Goal: Task Accomplishment & Management: Use online tool/utility

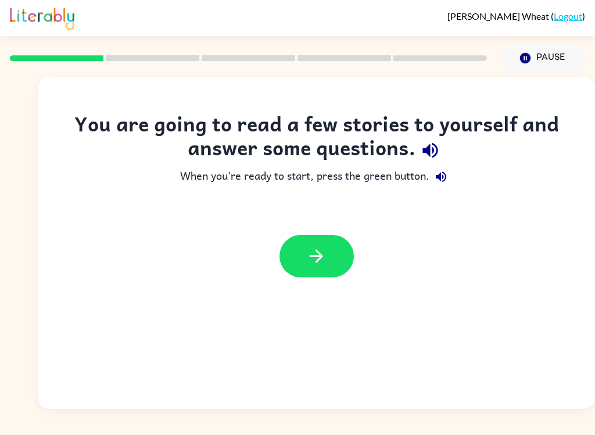
click at [320, 251] on icon "button" at bounding box center [316, 256] width 20 height 20
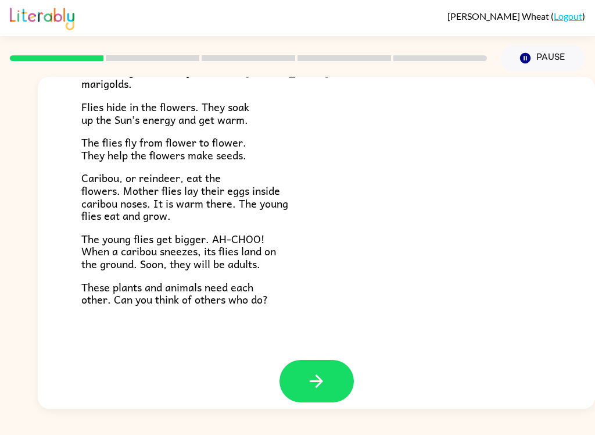
scroll to position [230, 0]
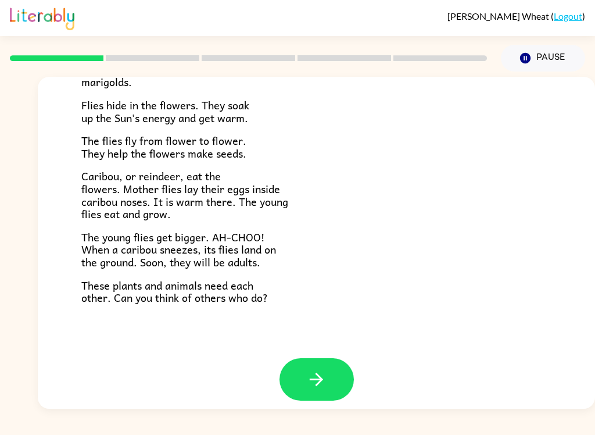
click at [315, 372] on icon "button" at bounding box center [316, 378] width 13 height 13
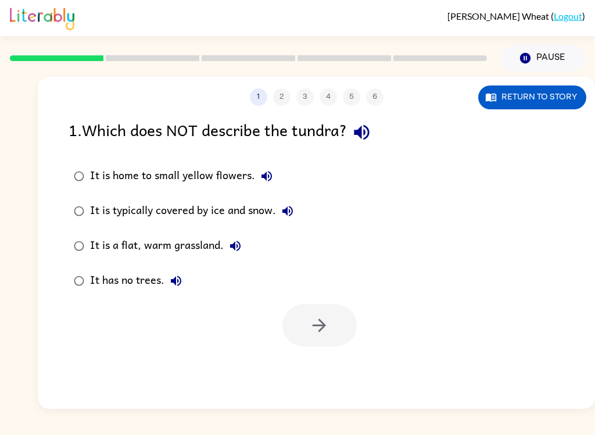
scroll to position [0, 0]
click at [544, 86] on button "Return to story" at bounding box center [532, 97] width 108 height 24
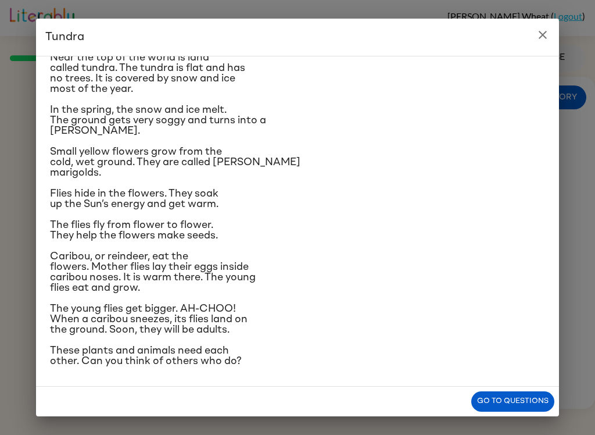
scroll to position [76, 0]
click at [544, 33] on icon "close" at bounding box center [543, 35] width 14 height 14
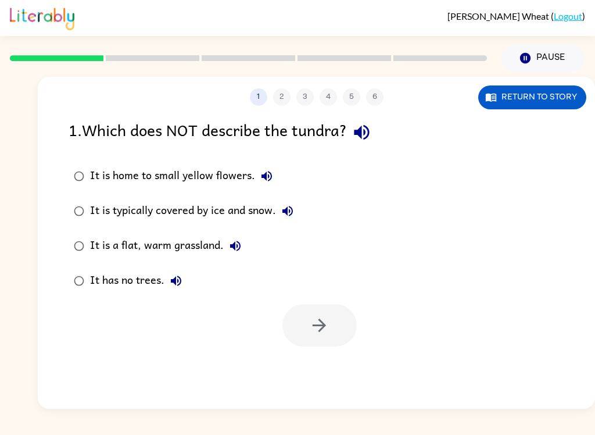
click at [495, 94] on icon "button" at bounding box center [491, 97] width 12 height 12
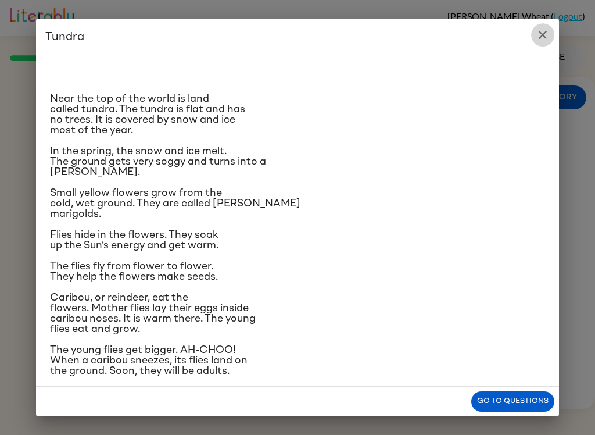
click at [544, 31] on icon "close" at bounding box center [543, 35] width 14 height 14
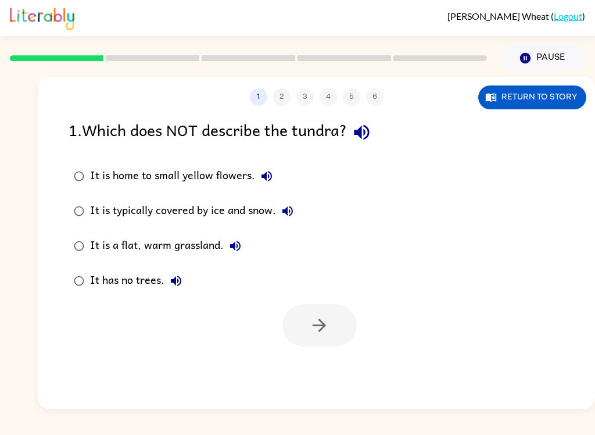
click at [361, 127] on icon "button" at bounding box center [362, 132] width 20 height 20
click at [361, 135] on icon "button" at bounding box center [361, 132] width 15 height 15
click at [241, 252] on icon "button" at bounding box center [235, 246] width 14 height 14
click at [237, 242] on icon "button" at bounding box center [235, 246] width 10 height 10
click at [234, 242] on icon "button" at bounding box center [235, 246] width 14 height 14
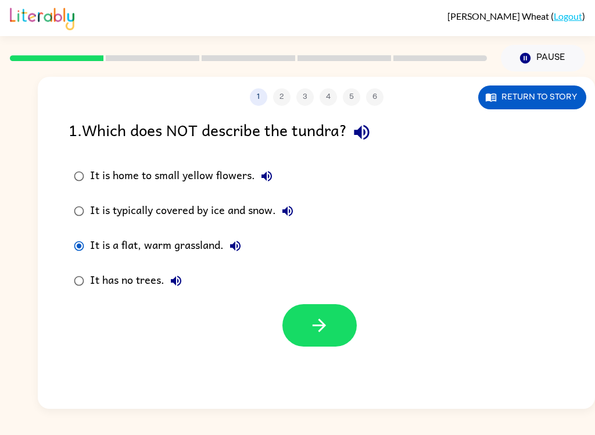
click at [333, 325] on button "button" at bounding box center [319, 325] width 74 height 42
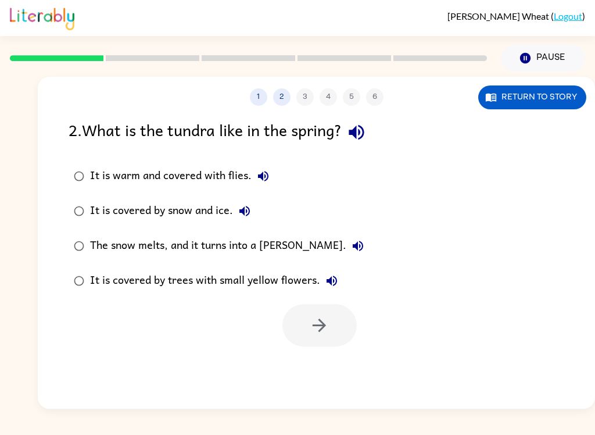
click at [371, 119] on div "2 . What is the tundra like in the spring?" at bounding box center [317, 132] width 496 height 30
click at [362, 133] on icon "button" at bounding box center [356, 132] width 20 height 20
click at [532, 102] on button "Return to story" at bounding box center [532, 97] width 108 height 24
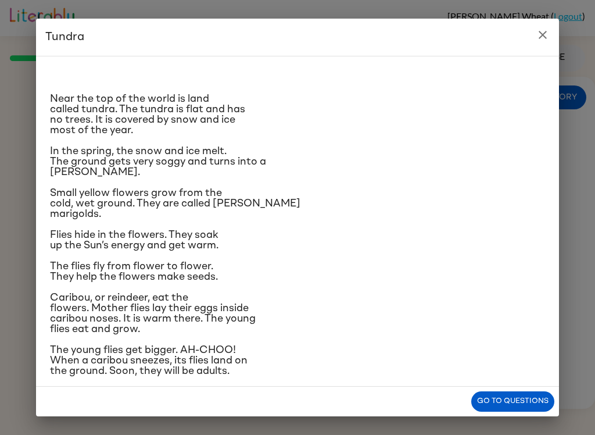
click at [541, 32] on icon "close" at bounding box center [543, 35] width 14 height 14
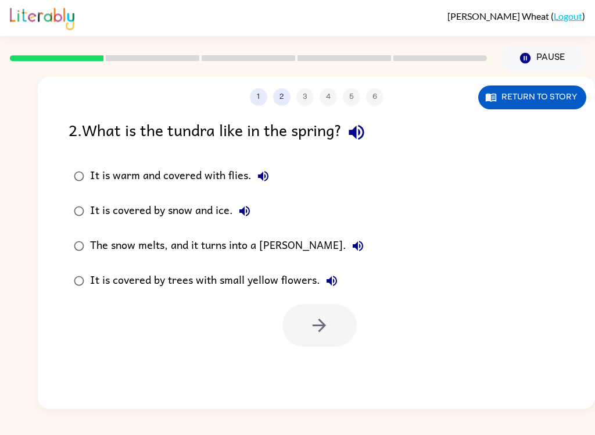
click at [351, 246] on icon "button" at bounding box center [358, 246] width 14 height 14
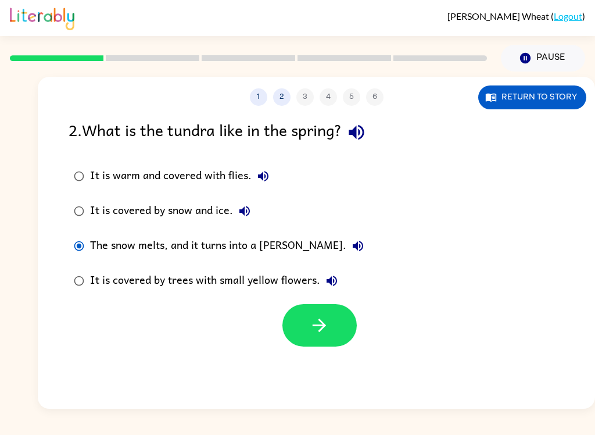
click at [315, 329] on icon "button" at bounding box center [319, 325] width 20 height 20
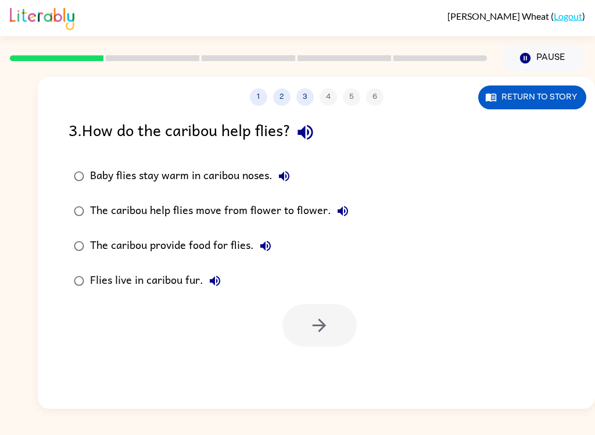
click at [302, 134] on icon "button" at bounding box center [305, 132] width 20 height 20
click at [307, 132] on icon "button" at bounding box center [304, 132] width 15 height 15
click at [528, 101] on button "Return to story" at bounding box center [532, 97] width 108 height 24
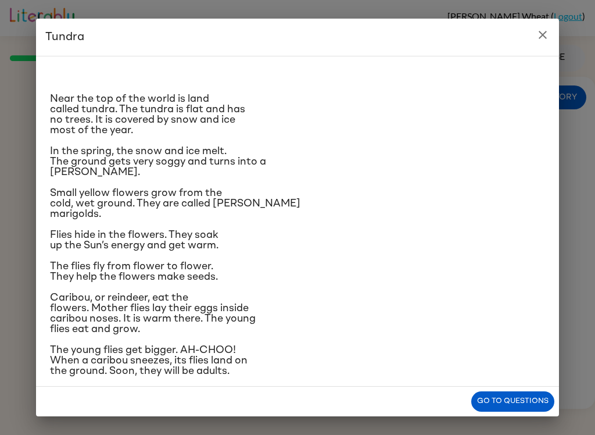
click at [540, 24] on button "close" at bounding box center [542, 34] width 23 height 23
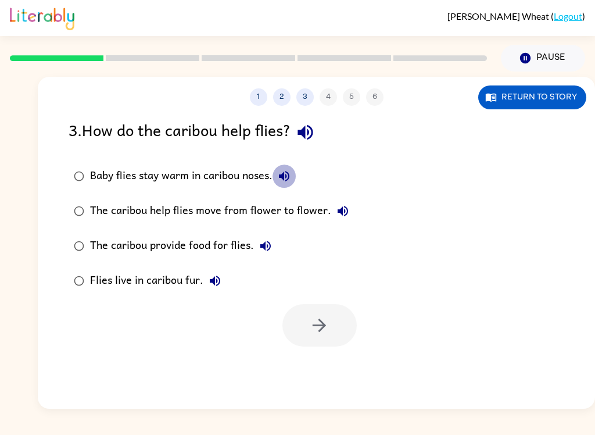
click at [274, 177] on button "Baby flies stay warm in caribou noses." at bounding box center [283, 175] width 23 height 23
click at [340, 211] on icon "button" at bounding box center [343, 211] width 14 height 14
click at [270, 242] on icon "button" at bounding box center [266, 246] width 14 height 14
click at [522, 98] on button "Return to story" at bounding box center [532, 97] width 108 height 24
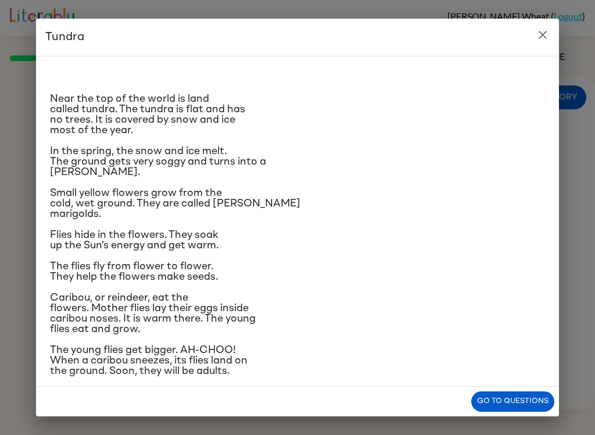
click at [537, 35] on icon "close" at bounding box center [543, 35] width 14 height 14
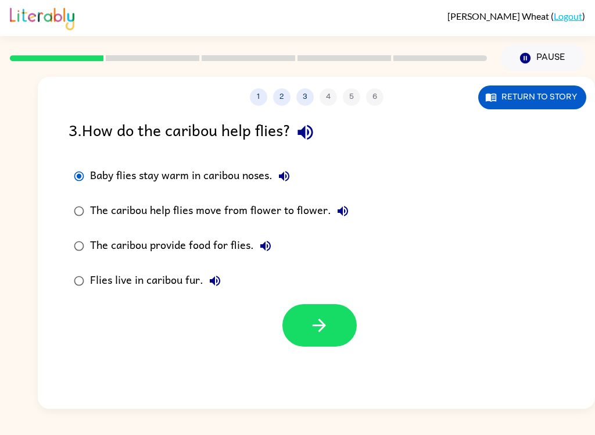
click at [303, 332] on button "button" at bounding box center [319, 325] width 74 height 42
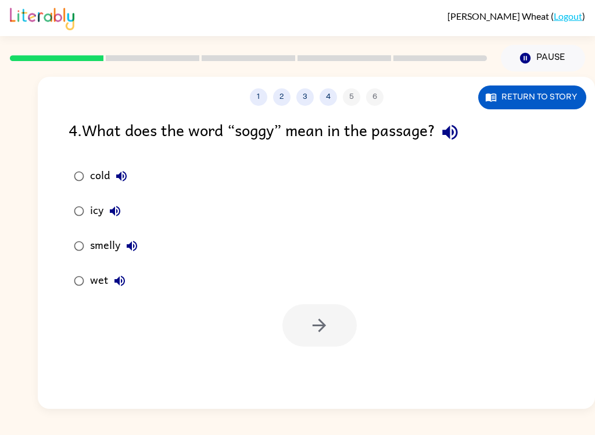
click at [545, 102] on button "Return to story" at bounding box center [532, 97] width 108 height 24
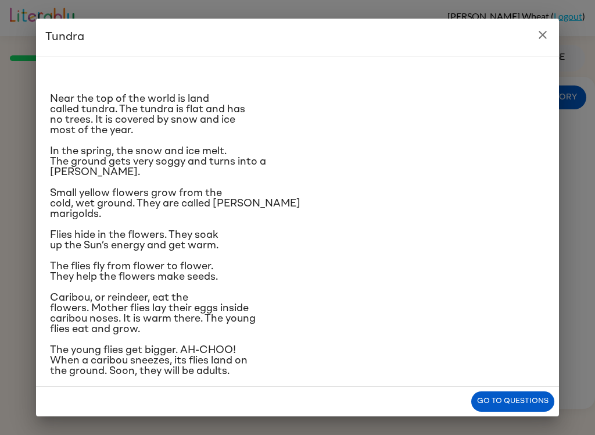
click at [544, 32] on icon "close" at bounding box center [543, 35] width 14 height 14
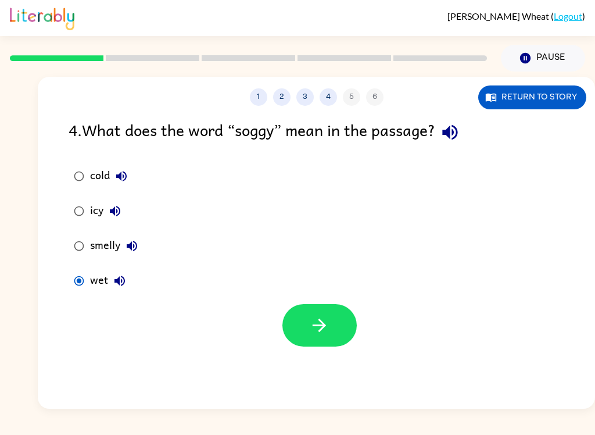
click at [313, 330] on icon "button" at bounding box center [319, 325] width 20 height 20
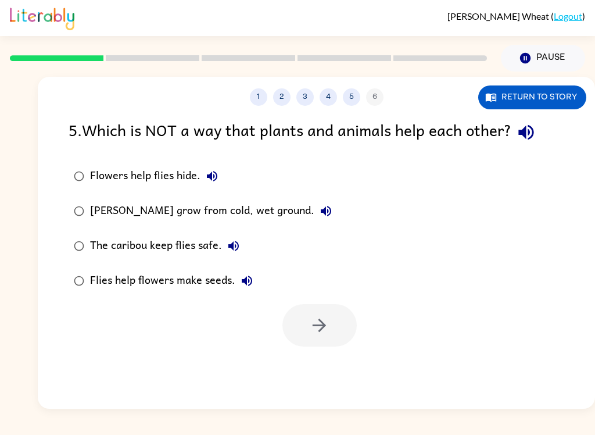
click at [552, 104] on button "Return to story" at bounding box center [532, 97] width 108 height 24
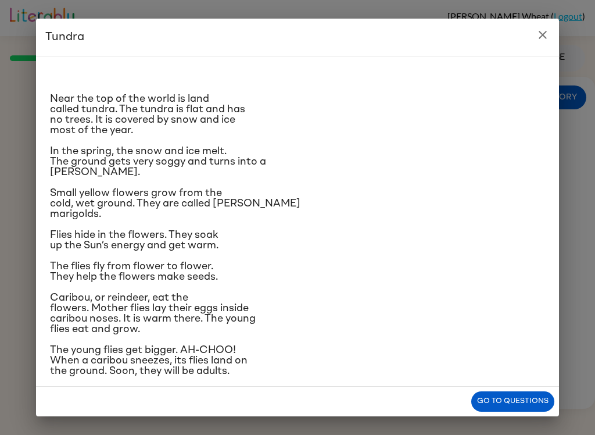
click at [544, 30] on icon "close" at bounding box center [543, 35] width 14 height 14
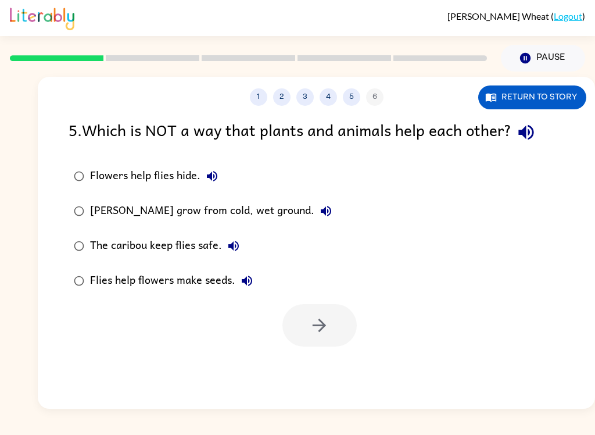
click at [558, 93] on button "Return to story" at bounding box center [532, 97] width 108 height 24
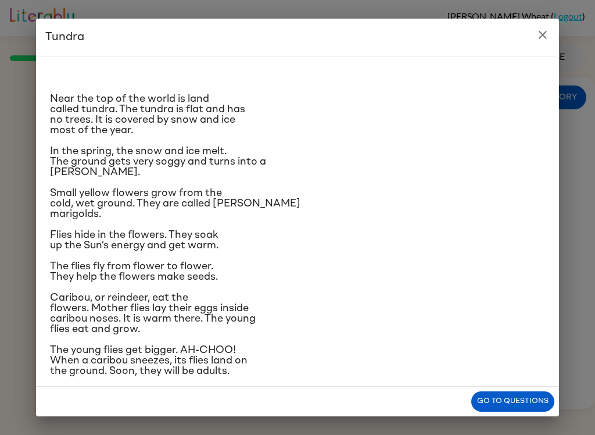
click at [542, 30] on icon "close" at bounding box center [543, 35] width 14 height 14
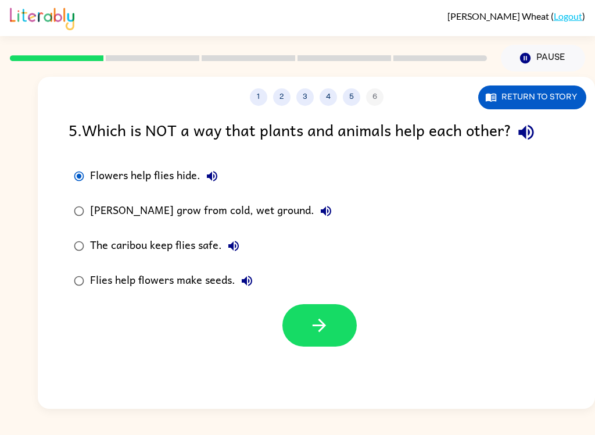
click at [310, 315] on button "button" at bounding box center [319, 325] width 74 height 42
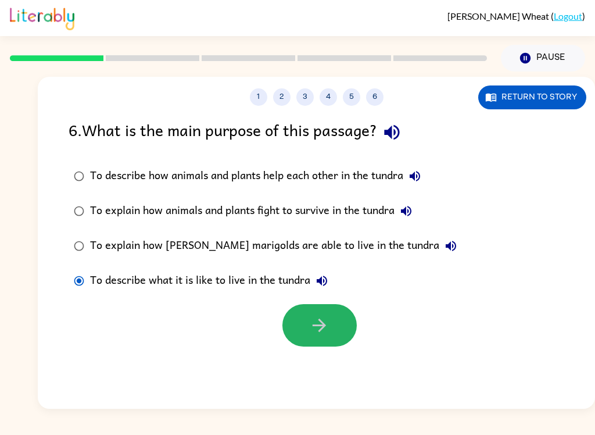
click at [332, 327] on button "button" at bounding box center [319, 325] width 74 height 42
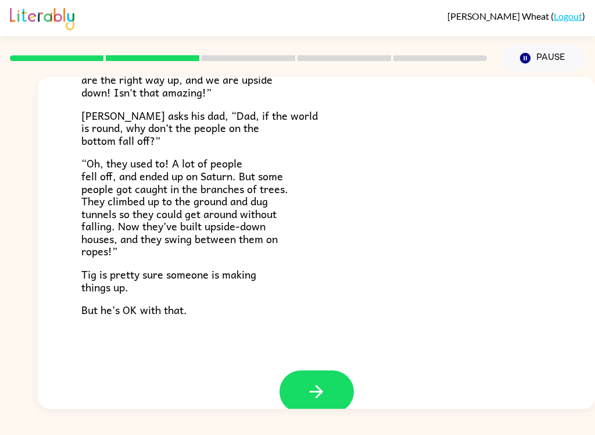
scroll to position [315, 0]
click at [324, 382] on icon "button" at bounding box center [316, 392] width 20 height 20
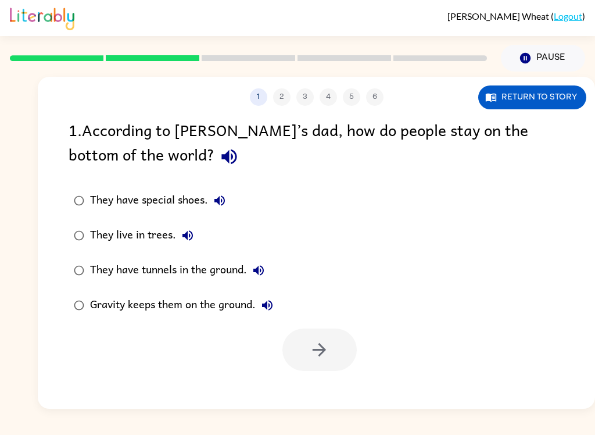
scroll to position [0, 0]
click at [533, 98] on button "Return to story" at bounding box center [532, 97] width 108 height 24
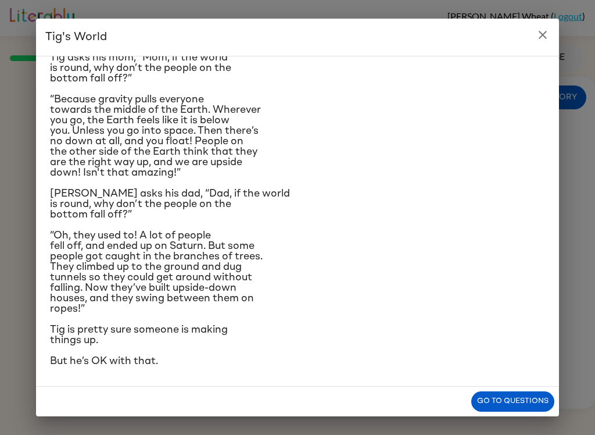
scroll to position [216, 0]
click at [538, 32] on icon "close" at bounding box center [543, 35] width 14 height 14
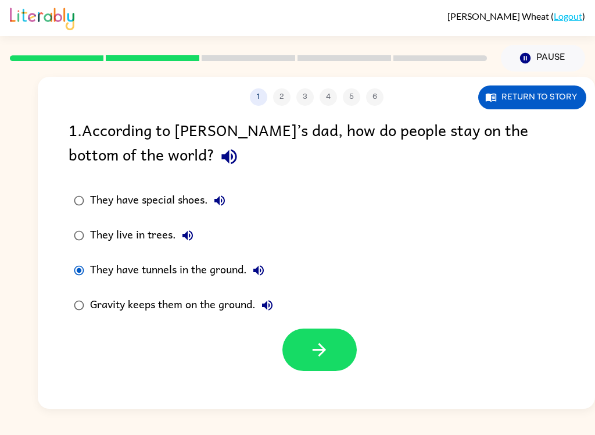
click at [324, 345] on icon "button" at bounding box center [319, 349] width 20 height 20
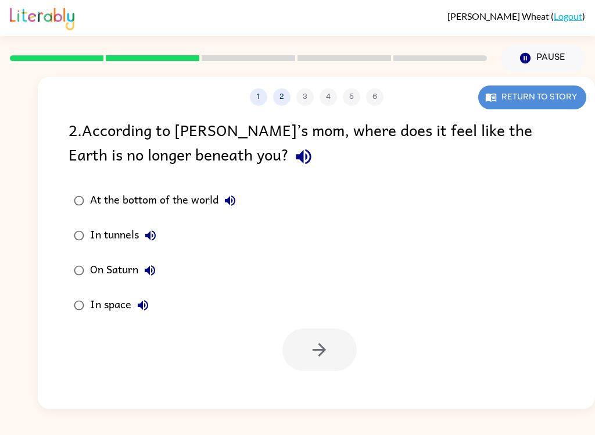
click at [554, 98] on button "Return to story" at bounding box center [532, 97] width 108 height 24
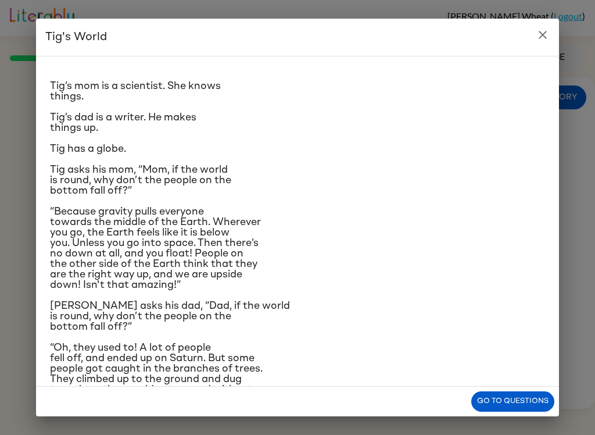
scroll to position [13, 0]
click at [343, 404] on div "Go to questions" at bounding box center [297, 401] width 523 height 30
click at [543, 30] on icon "close" at bounding box center [543, 35] width 14 height 14
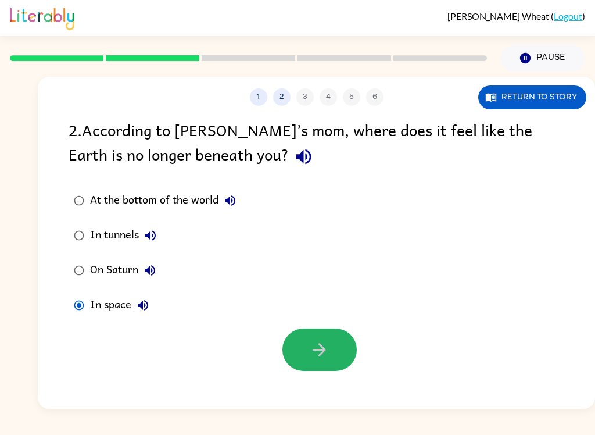
click at [314, 347] on icon "button" at bounding box center [319, 349] width 20 height 20
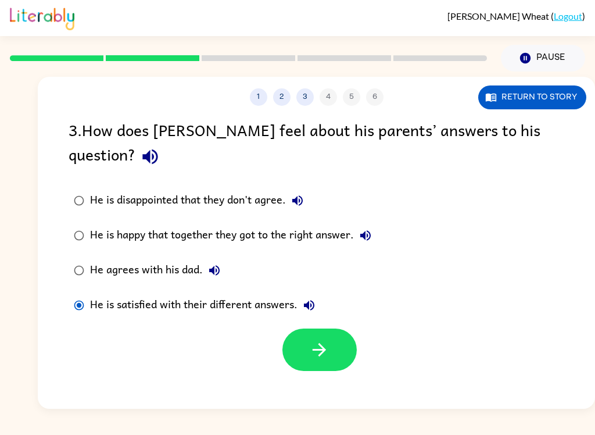
click at [327, 347] on button "button" at bounding box center [319, 349] width 74 height 42
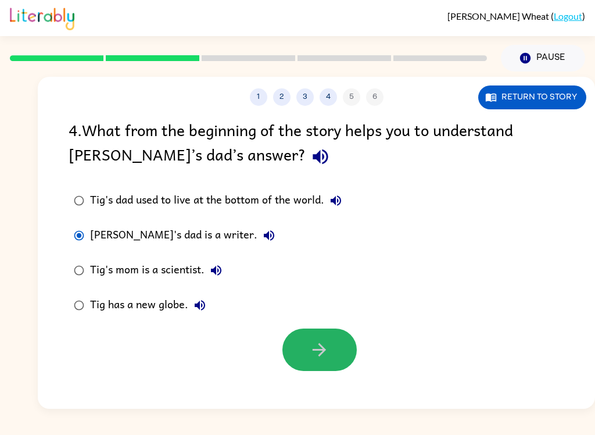
click at [311, 352] on icon "button" at bounding box center [319, 349] width 20 height 20
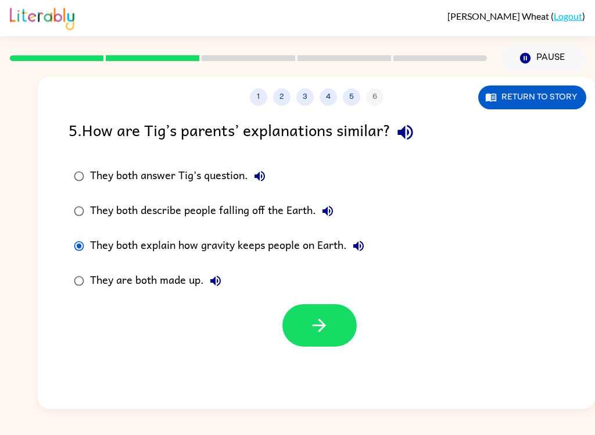
click at [323, 329] on icon "button" at bounding box center [319, 324] width 13 height 13
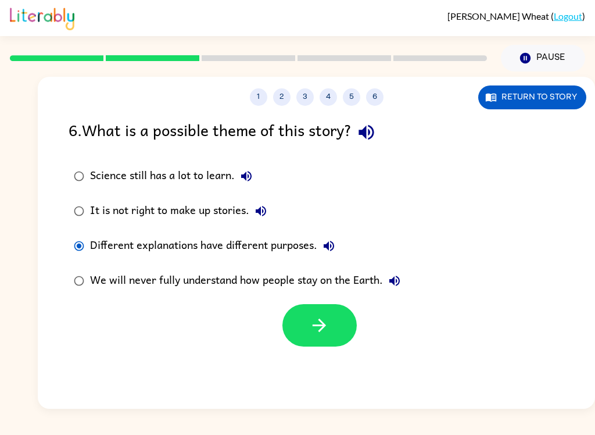
click at [336, 339] on button "button" at bounding box center [319, 325] width 74 height 42
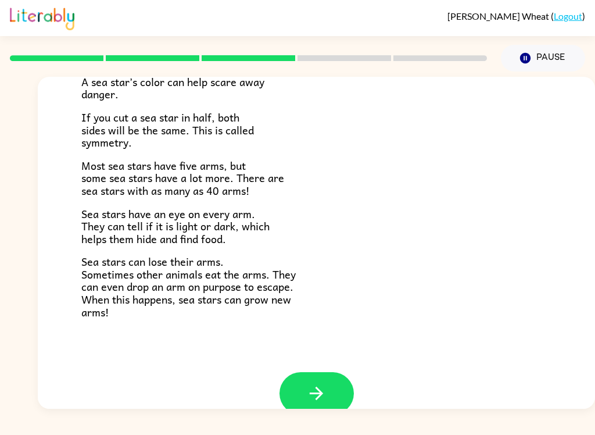
scroll to position [313, 0]
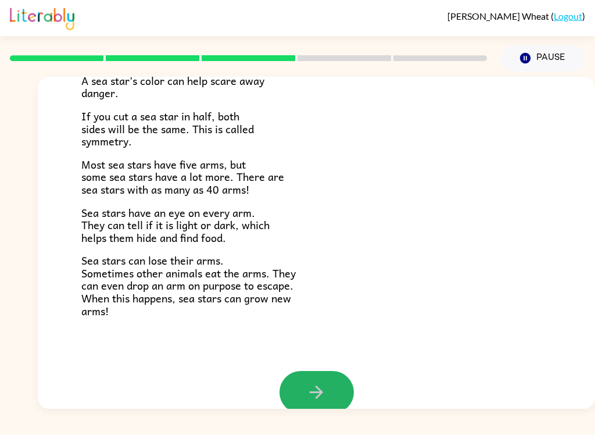
click at [314, 383] on icon "button" at bounding box center [316, 392] width 20 height 20
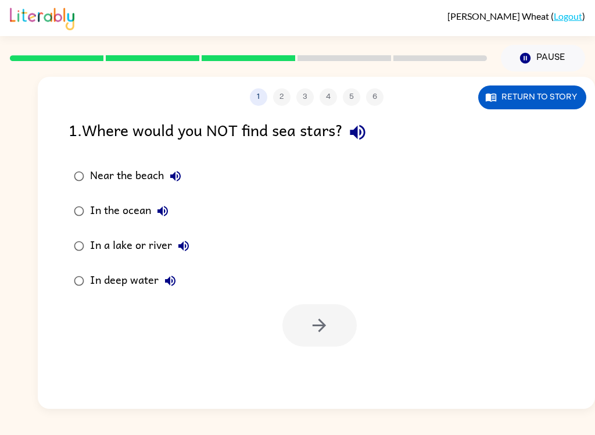
click at [526, 96] on button "Return to story" at bounding box center [532, 97] width 108 height 24
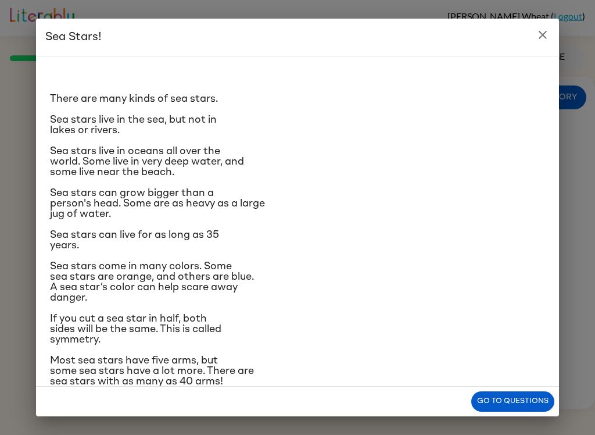
click at [539, 35] on icon "close" at bounding box center [543, 35] width 14 height 14
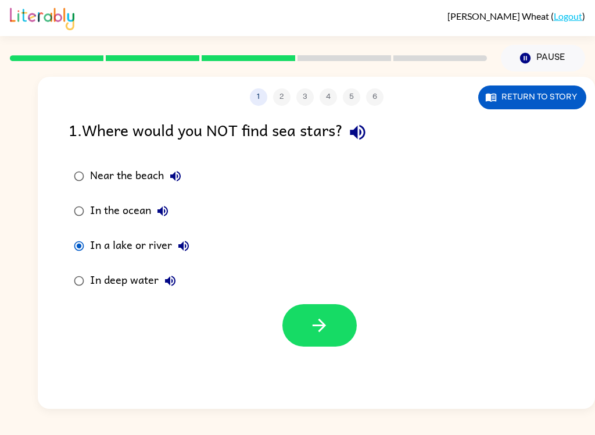
click at [317, 327] on icon "button" at bounding box center [319, 325] width 20 height 20
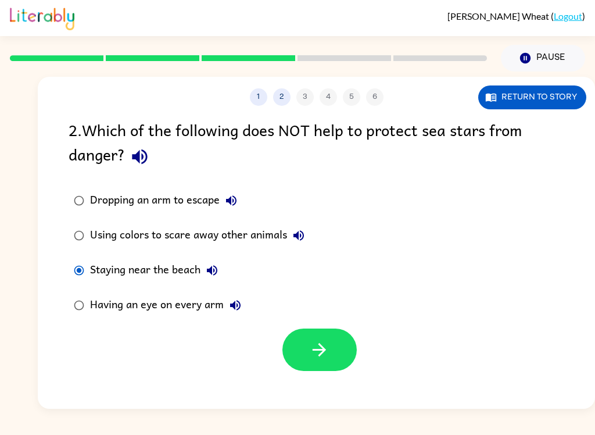
click at [321, 356] on icon "button" at bounding box center [319, 349] width 13 height 13
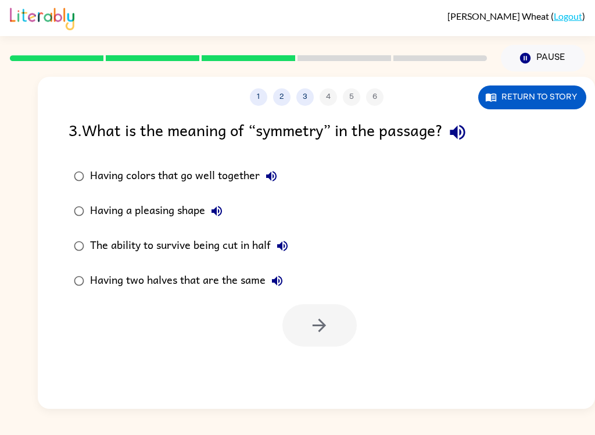
click at [456, 123] on icon "button" at bounding box center [457, 132] width 20 height 20
click at [464, 132] on icon "button" at bounding box center [457, 132] width 20 height 20
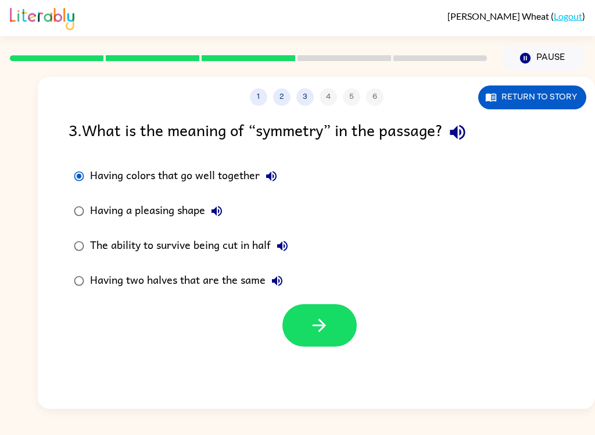
click at [309, 316] on icon "button" at bounding box center [319, 325] width 20 height 20
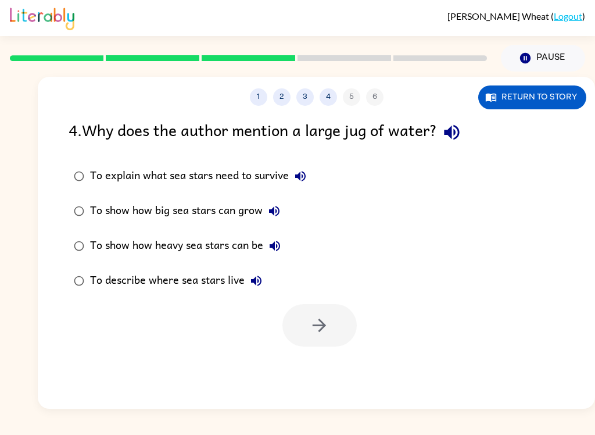
click at [528, 92] on button "Return to story" at bounding box center [532, 97] width 108 height 24
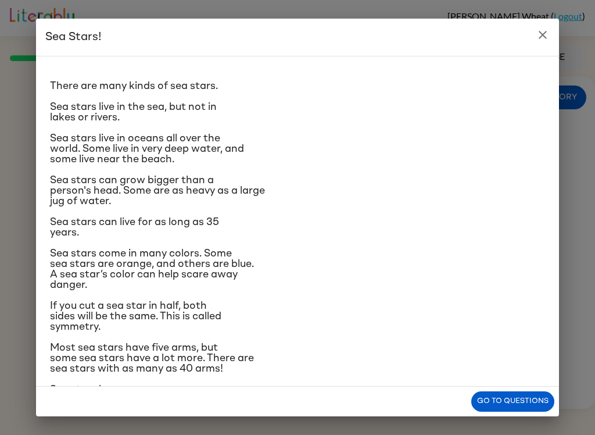
scroll to position [15, 0]
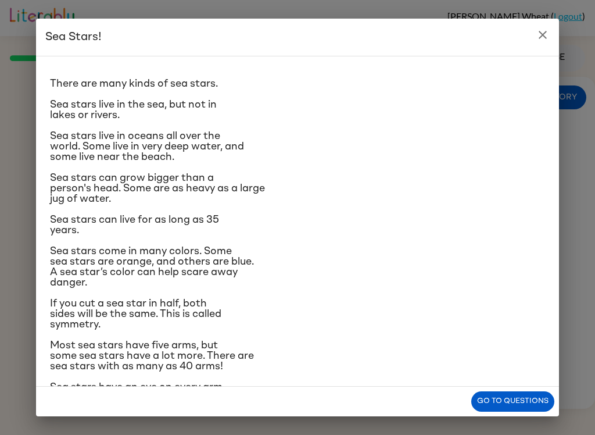
click at [544, 31] on icon "close" at bounding box center [543, 35] width 14 height 14
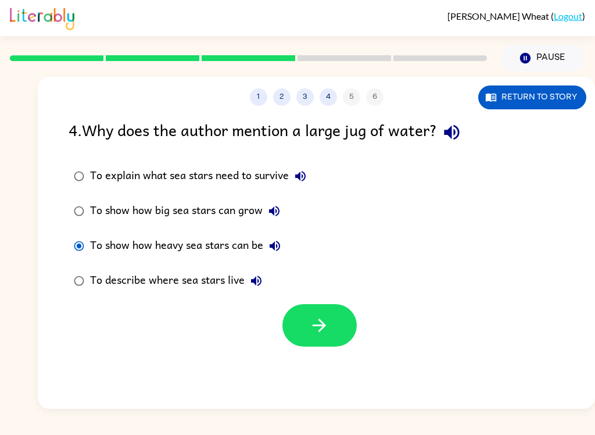
click at [324, 318] on icon "button" at bounding box center [319, 325] width 20 height 20
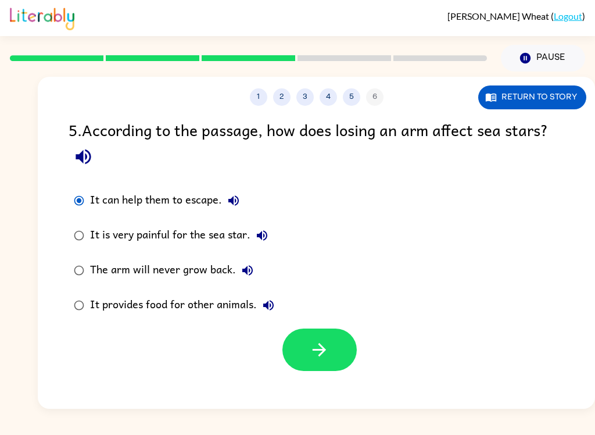
click at [318, 350] on icon "button" at bounding box center [319, 349] width 20 height 20
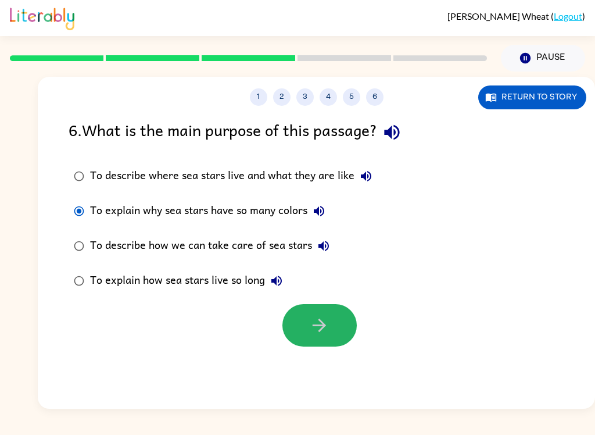
click at [315, 320] on icon "button" at bounding box center [319, 325] width 20 height 20
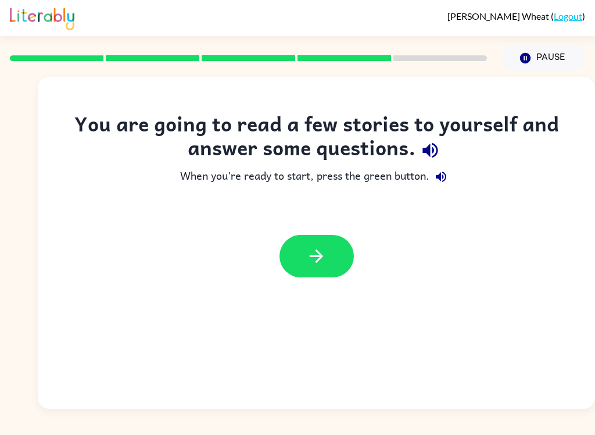
click at [325, 256] on icon "button" at bounding box center [316, 256] width 20 height 20
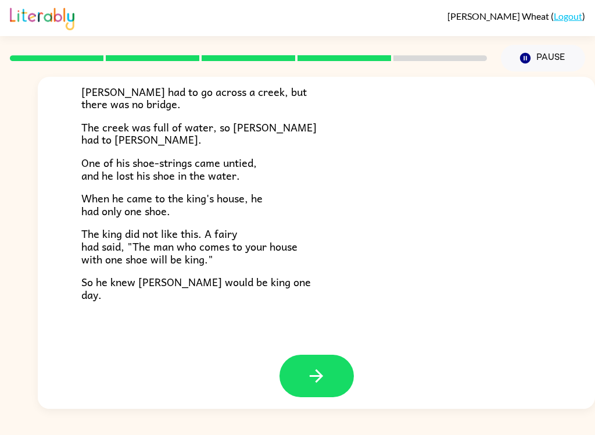
scroll to position [192, 0]
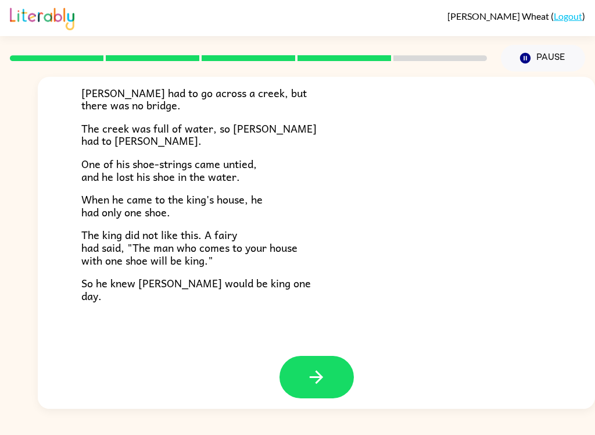
click at [328, 378] on button "button" at bounding box center [316, 377] width 74 height 42
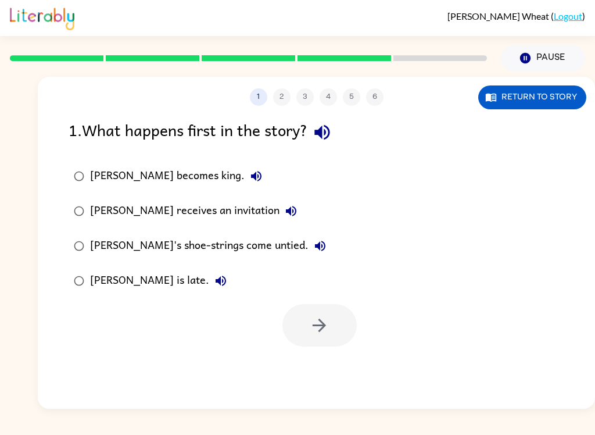
click at [310, 304] on div at bounding box center [319, 325] width 74 height 42
click at [537, 62] on button "Pause Pause" at bounding box center [543, 58] width 84 height 27
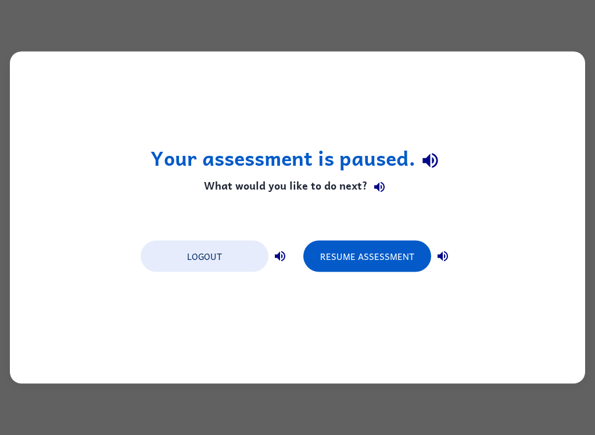
click at [361, 260] on button "Resume Assessment" at bounding box center [367, 256] width 128 height 31
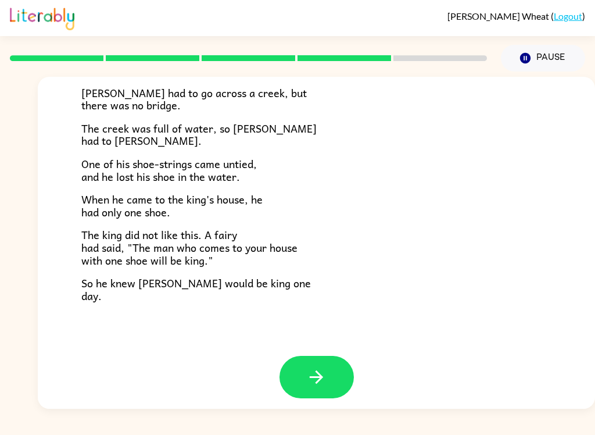
click at [317, 370] on icon "button" at bounding box center [316, 376] width 13 height 13
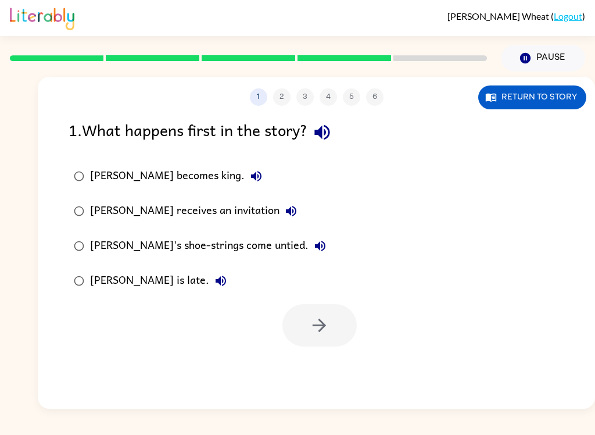
scroll to position [0, 0]
click at [284, 208] on icon "button" at bounding box center [291, 211] width 14 height 14
click at [286, 215] on icon "button" at bounding box center [291, 211] width 10 height 10
click at [545, 99] on button "Return to story" at bounding box center [532, 97] width 108 height 24
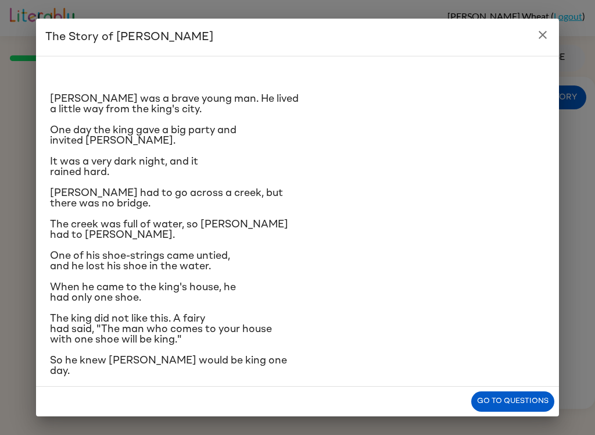
click at [540, 32] on icon "close" at bounding box center [543, 35] width 8 height 8
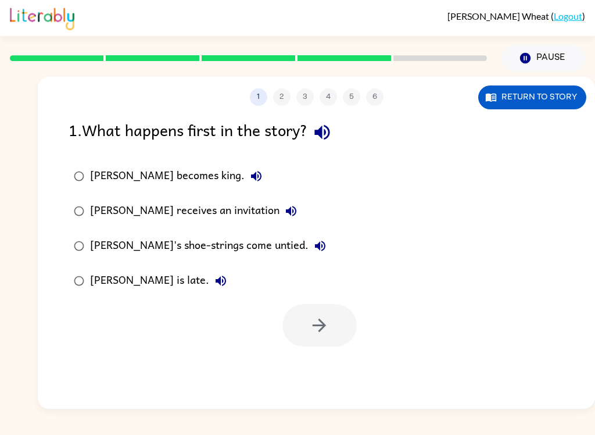
click at [286, 210] on icon "button" at bounding box center [291, 211] width 10 height 10
click at [284, 217] on icon "button" at bounding box center [291, 211] width 14 height 14
click at [279, 207] on button "[PERSON_NAME] receives an invitation" at bounding box center [290, 210] width 23 height 23
click at [286, 210] on icon "button" at bounding box center [291, 211] width 10 height 10
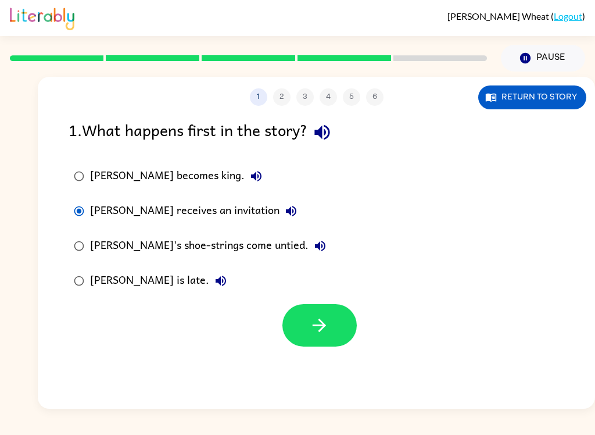
click at [310, 320] on icon "button" at bounding box center [319, 325] width 20 height 20
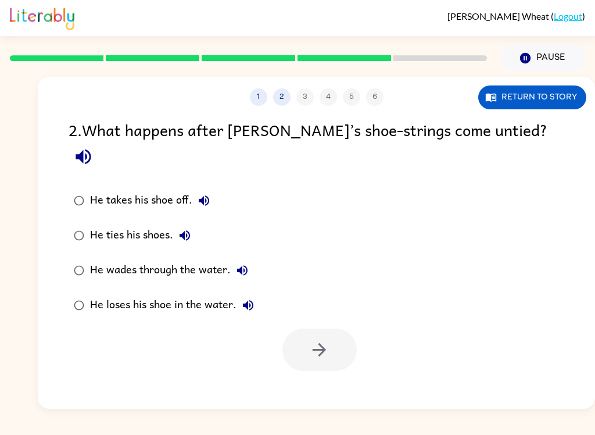
click at [527, 89] on button "Return to story" at bounding box center [532, 97] width 108 height 24
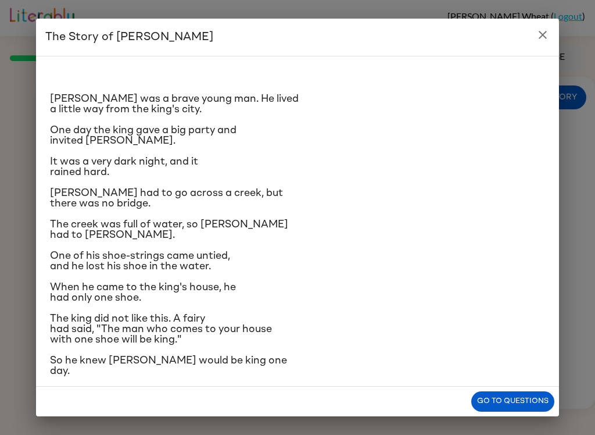
click at [542, 36] on icon "close" at bounding box center [543, 35] width 8 height 8
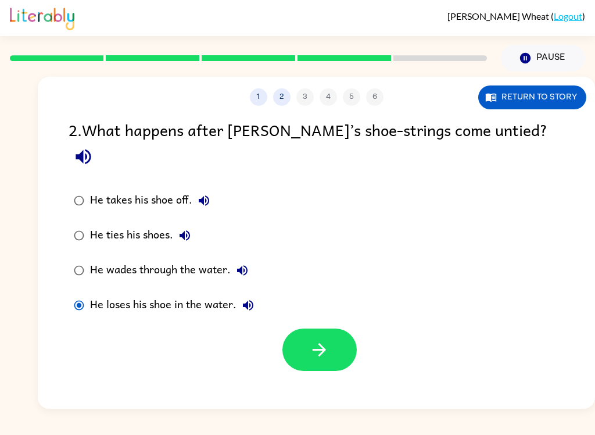
click at [323, 339] on icon "button" at bounding box center [319, 349] width 20 height 20
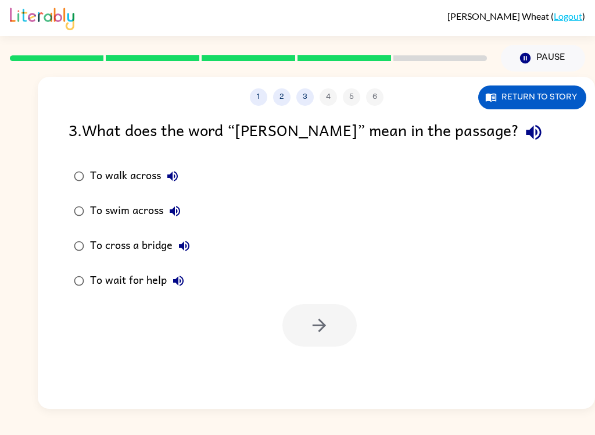
click at [556, 96] on button "Return to story" at bounding box center [532, 97] width 108 height 24
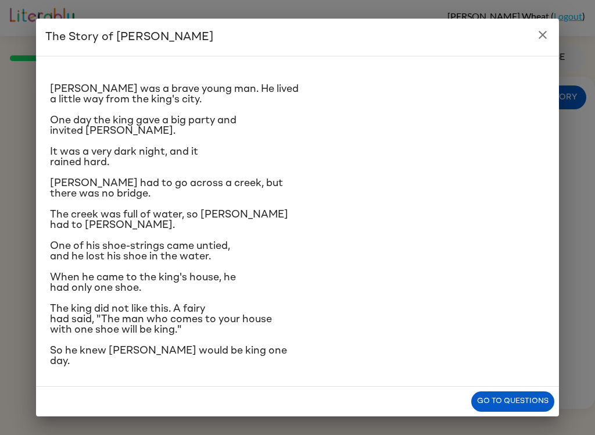
scroll to position [21, 0]
click at [536, 31] on icon "close" at bounding box center [543, 35] width 14 height 14
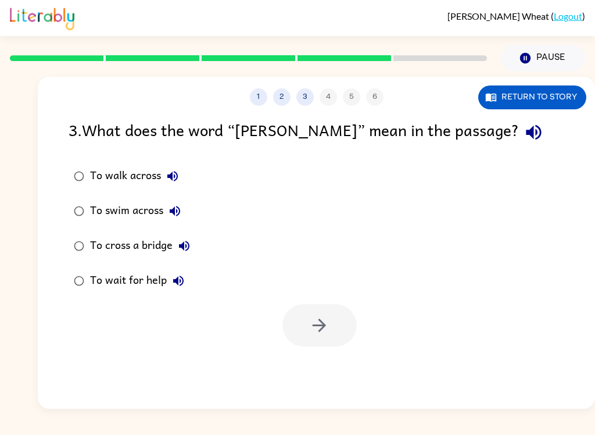
click at [541, 94] on button "Return to story" at bounding box center [532, 97] width 108 height 24
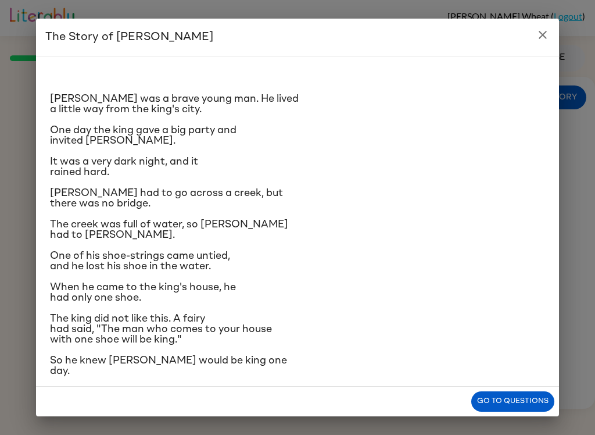
click at [526, 42] on h2 "The Story of [PERSON_NAME]" at bounding box center [297, 37] width 523 height 37
click at [540, 34] on icon "close" at bounding box center [543, 35] width 14 height 14
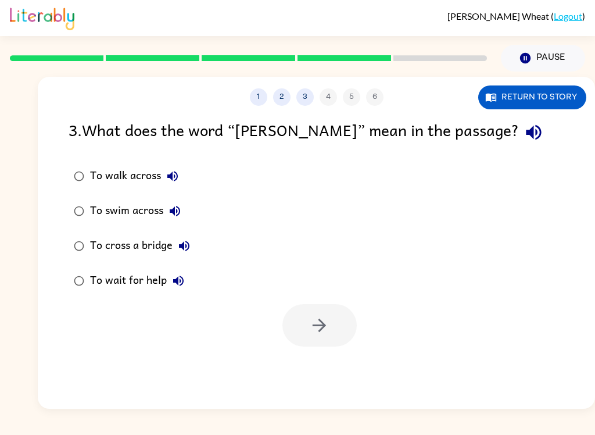
click at [536, 88] on button "Return to story" at bounding box center [532, 97] width 108 height 24
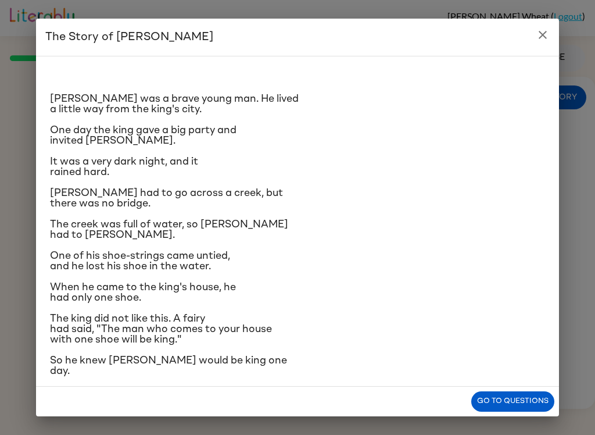
click at [544, 34] on icon "close" at bounding box center [543, 35] width 8 height 8
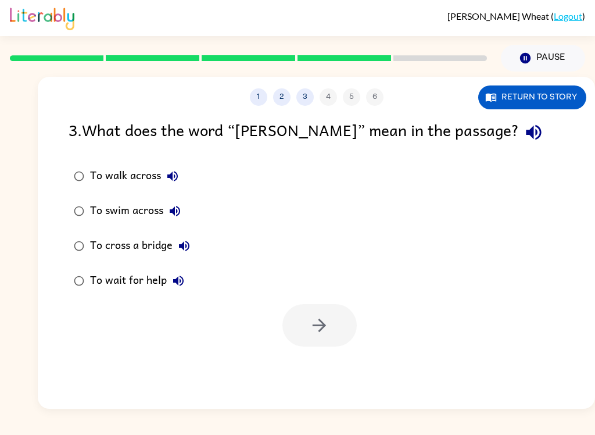
click at [504, 94] on button "Return to story" at bounding box center [532, 97] width 108 height 24
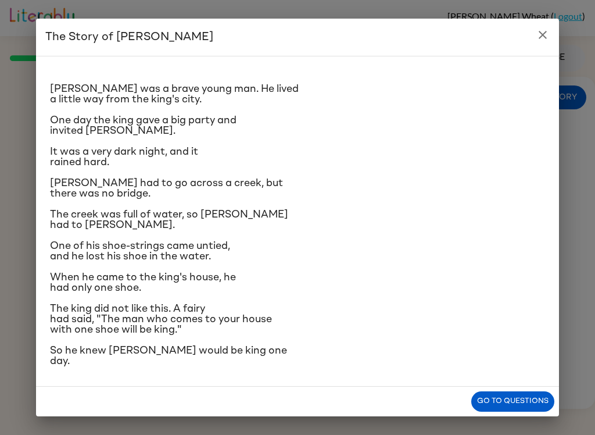
scroll to position [76, 0]
click at [540, 34] on icon "close" at bounding box center [543, 35] width 14 height 14
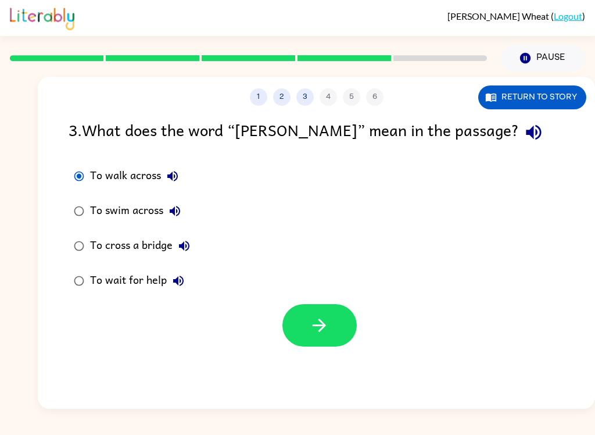
click at [324, 327] on icon "button" at bounding box center [319, 324] width 13 height 13
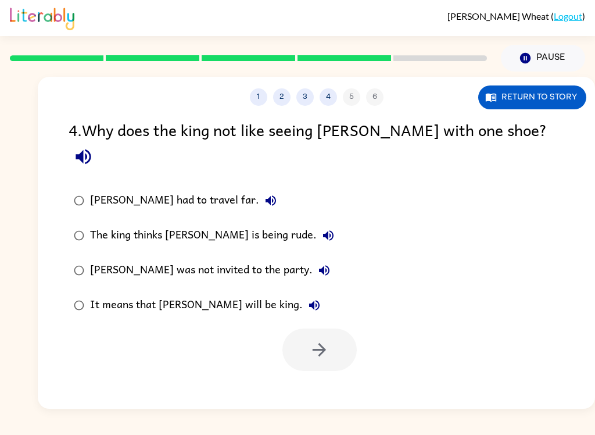
click at [559, 93] on button "Return to story" at bounding box center [532, 97] width 108 height 24
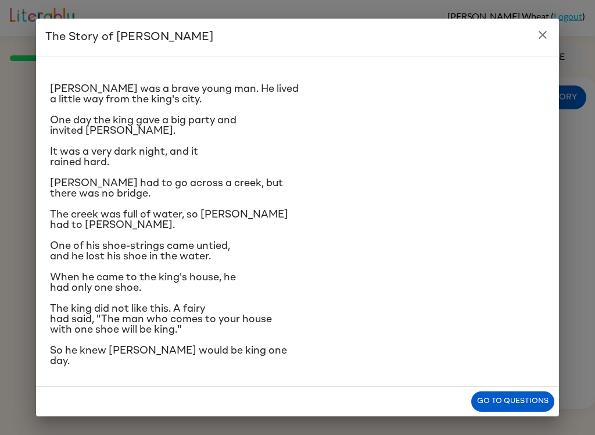
click at [544, 30] on icon "close" at bounding box center [543, 35] width 14 height 14
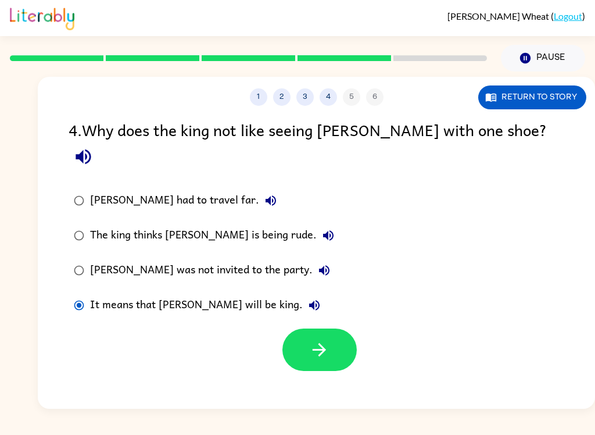
click at [315, 339] on icon "button" at bounding box center [319, 349] width 20 height 20
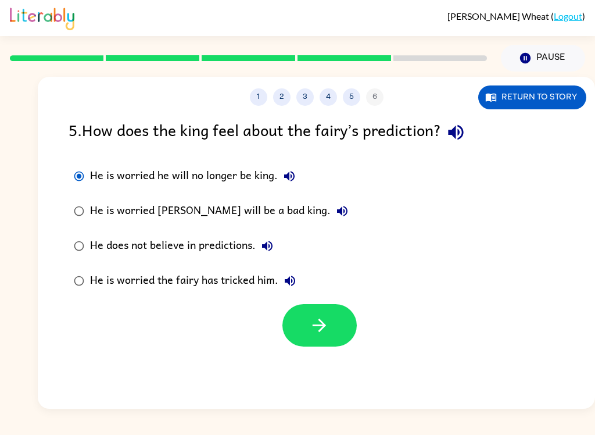
click at [554, 91] on button "Return to story" at bounding box center [532, 97] width 108 height 24
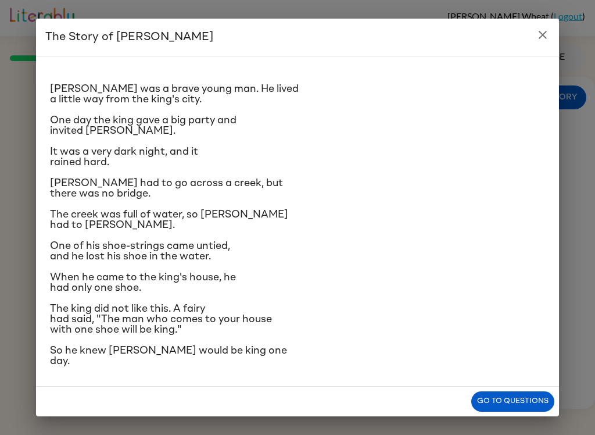
click at [539, 26] on button "close" at bounding box center [542, 34] width 23 height 23
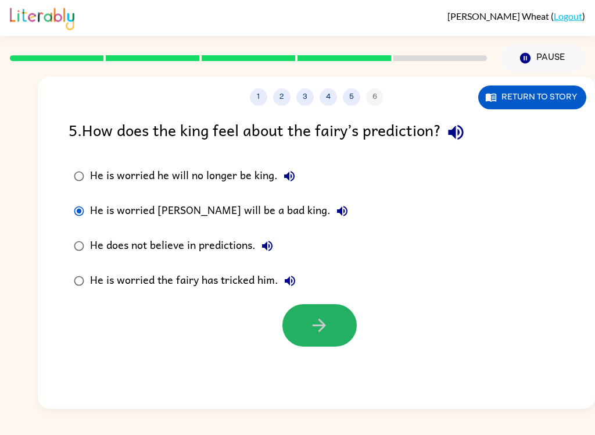
click at [314, 332] on icon "button" at bounding box center [319, 325] width 20 height 20
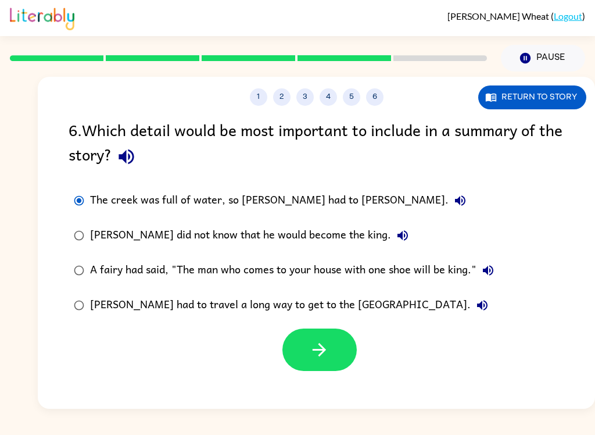
click at [310, 347] on icon "button" at bounding box center [319, 349] width 20 height 20
